Goal: Share content

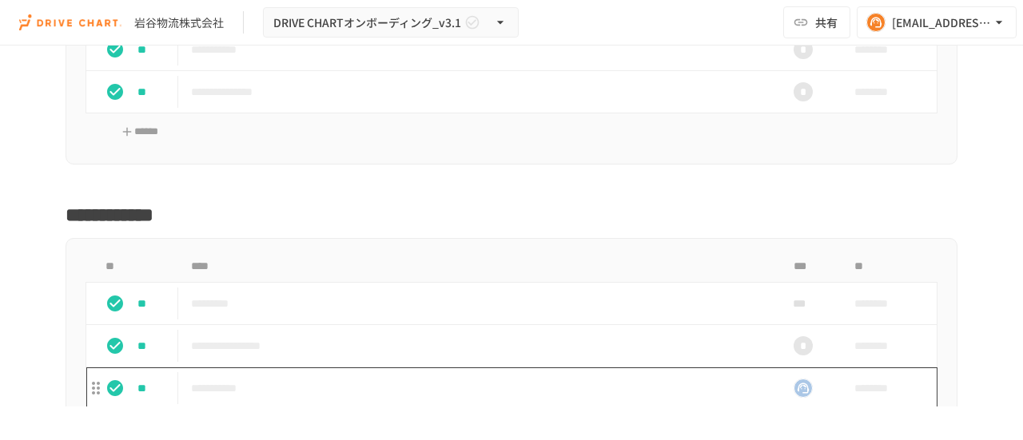
scroll to position [6630, 0]
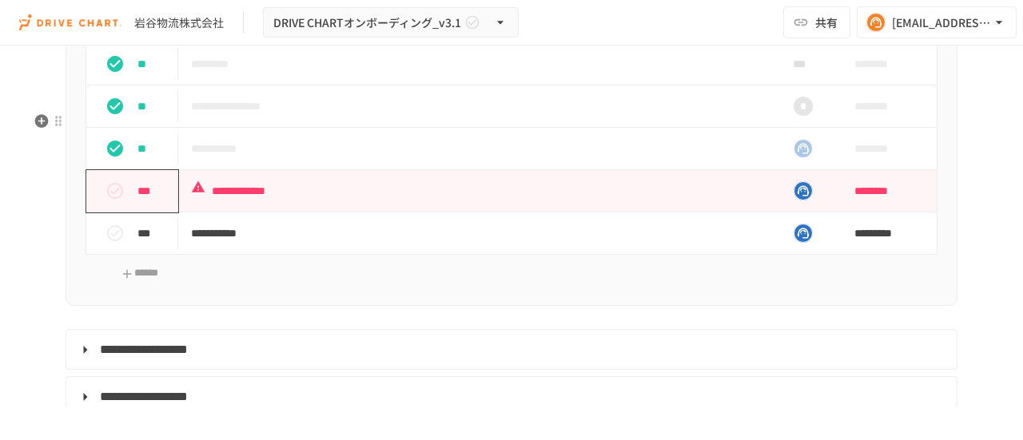
click at [125, 207] on div "***" at bounding box center [138, 191] width 79 height 32
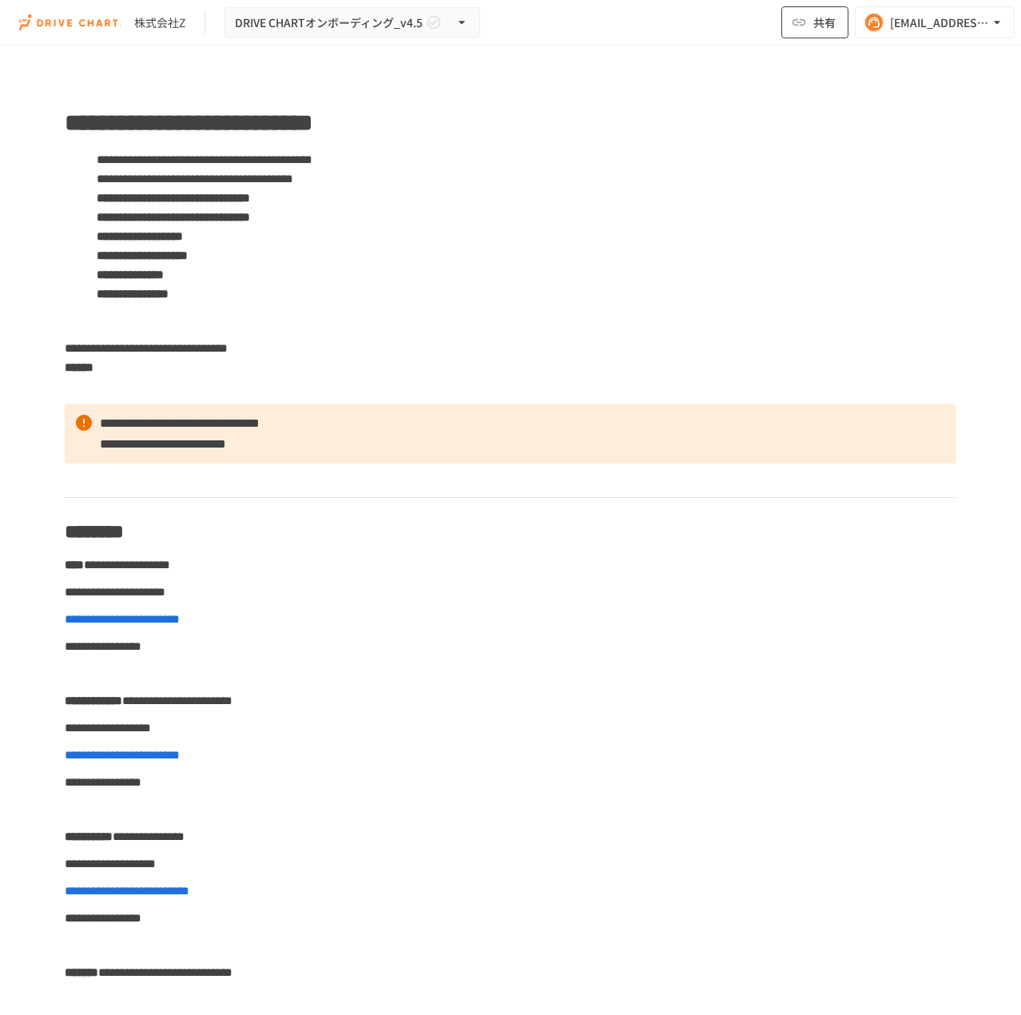
click at [826, 23] on span "共有" at bounding box center [824, 23] width 22 height 18
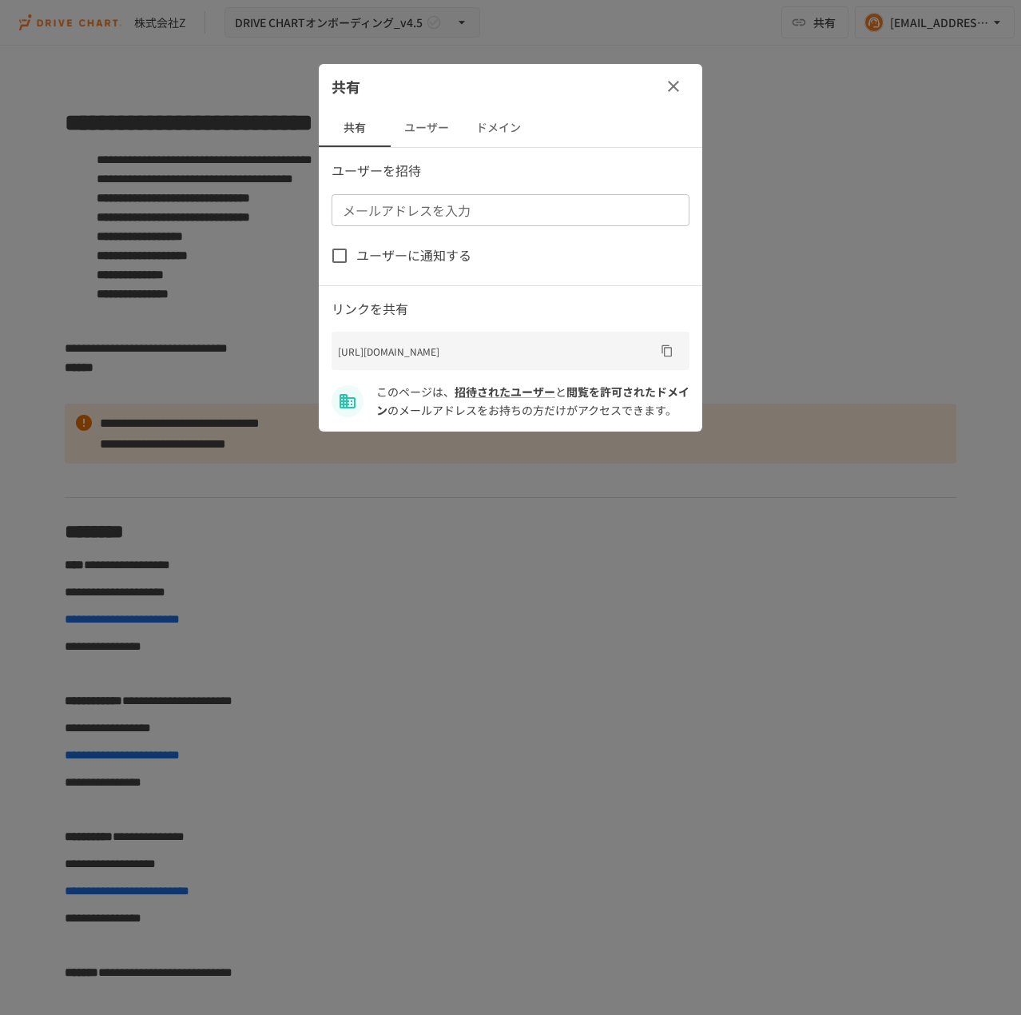
click at [415, 131] on button "ユーザー" at bounding box center [427, 128] width 72 height 38
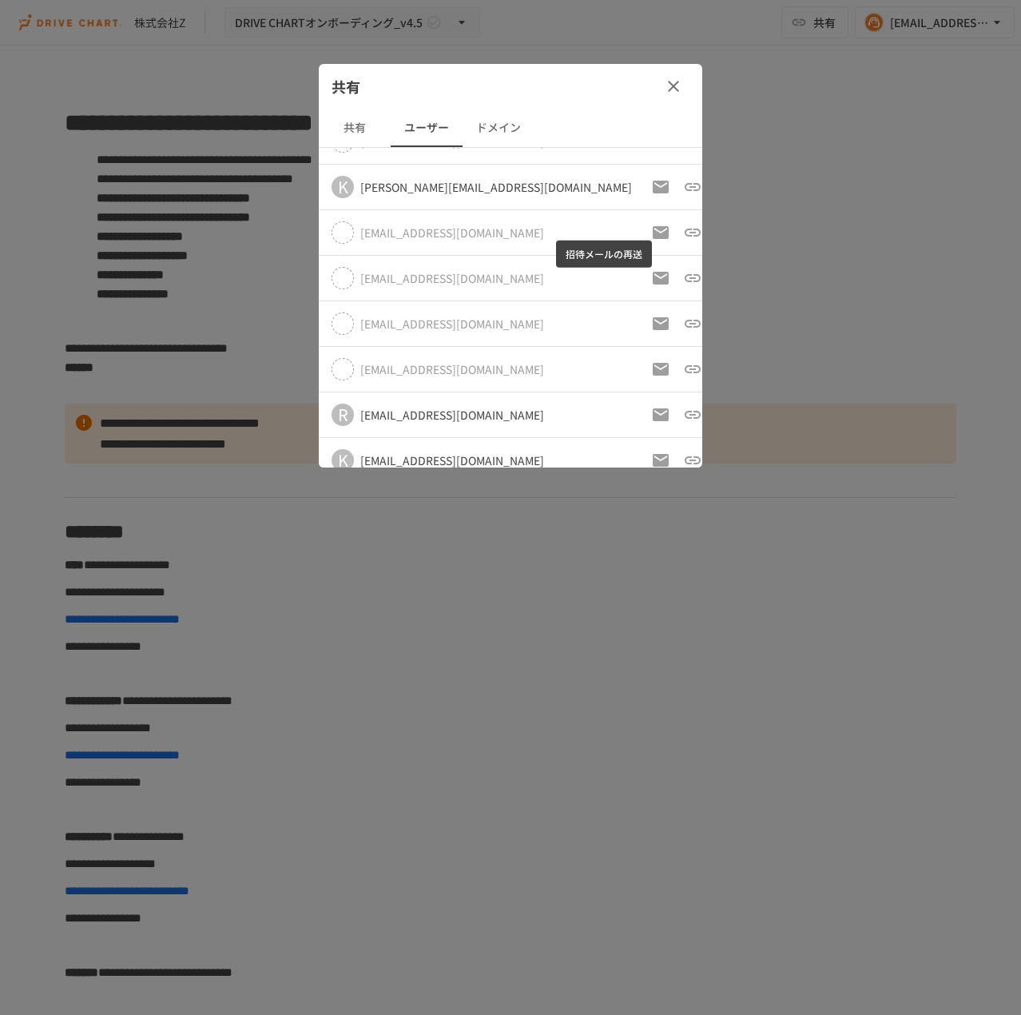
scroll to position [42, 0]
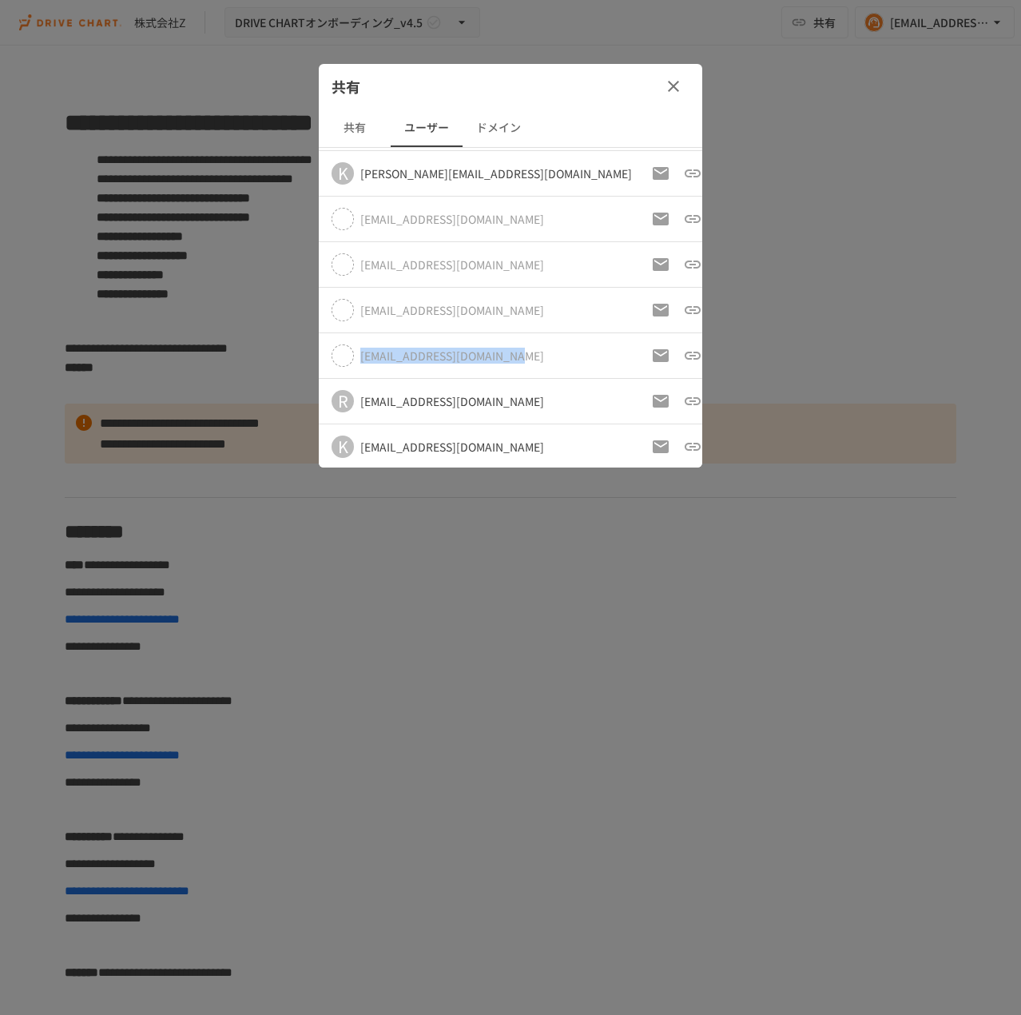
drag, startPoint x: 514, startPoint y: 354, endPoint x: 356, endPoint y: 355, distance: 157.4
click at [357, 355] on div "[EMAIL_ADDRESS][DOMAIN_NAME]" at bounding box center [482, 355] width 300 height 22
copy div "[EMAIL_ADDRESS][DOMAIN_NAME]"
click at [709, 554] on div at bounding box center [510, 507] width 1021 height 1015
